Goal: Task Accomplishment & Management: Manage account settings

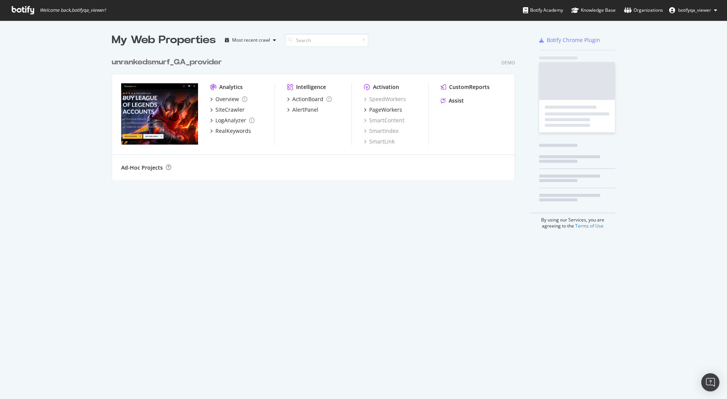
scroll to position [127, 404]
click at [686, 10] on span "botifyqa_viewer" at bounding box center [694, 10] width 33 height 6
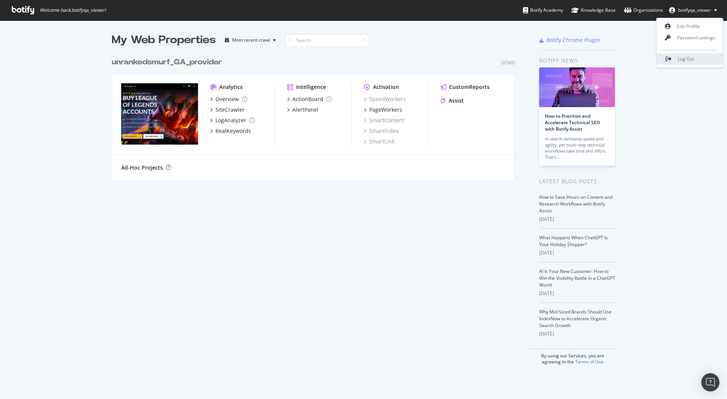
click at [677, 58] on link "Log Out" at bounding box center [690, 58] width 66 height 11
